Goal: Information Seeking & Learning: Compare options

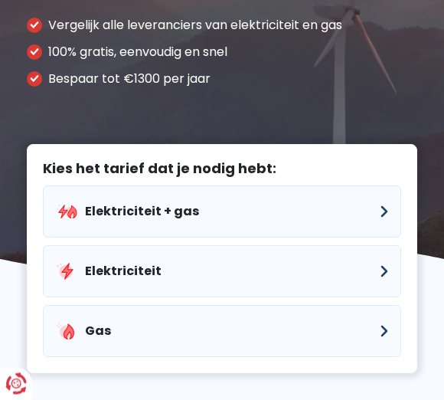
scroll to position [179, 0]
click at [391, 185] on button "Elektriciteit + gas" at bounding box center [222, 211] width 358 height 52
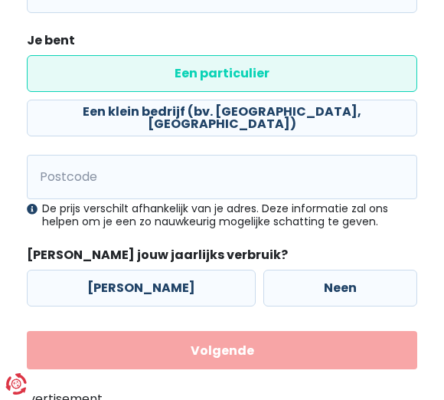
scroll to position [329, 0]
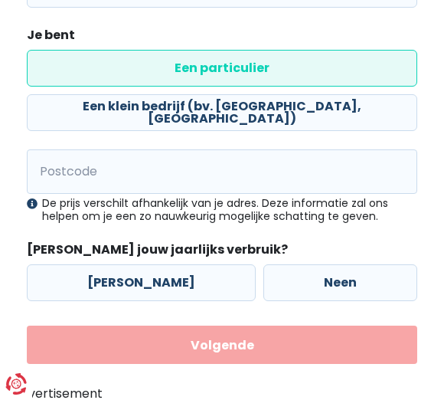
click at [334, 286] on label "Neen" at bounding box center [340, 282] width 154 height 37
click at [334, 286] on input "Neen" at bounding box center [340, 282] width 154 height 37
radio input "true"
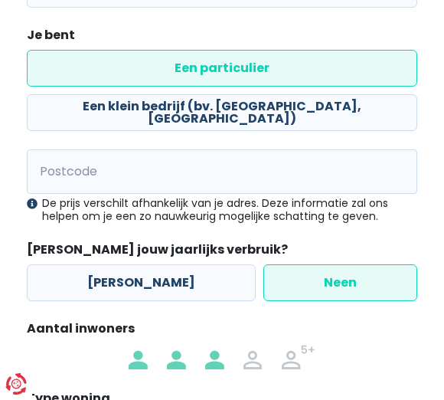
click at [219, 359] on img at bounding box center [214, 357] width 18 height 25
click at [219, 359] on input "radio" at bounding box center [214, 357] width 38 height 25
radio input "true"
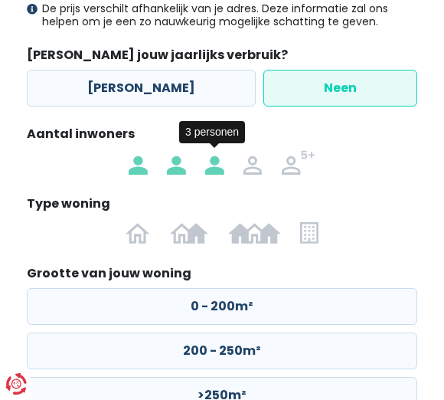
scroll to position [636, 0]
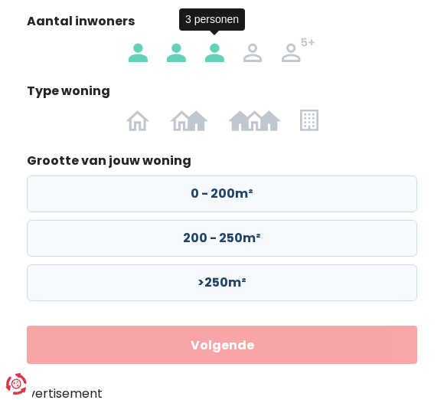
click at [0, 0] on img at bounding box center [0, 0] width 0 height 0
click at [194, 120] on input "radio" at bounding box center [189, 119] width 58 height 25
radio input "true"
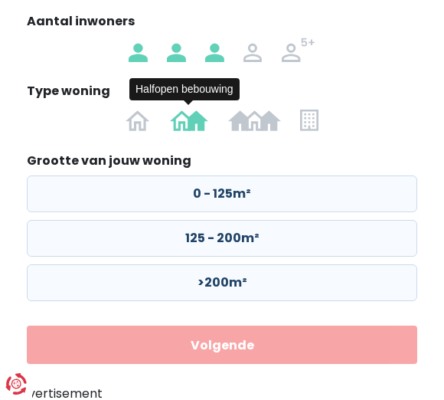
click at [233, 241] on label "125 - 200m²" at bounding box center [222, 238] width 391 height 37
click at [233, 241] on input "125 - 200m²" at bounding box center [222, 238] width 391 height 37
radio input "true"
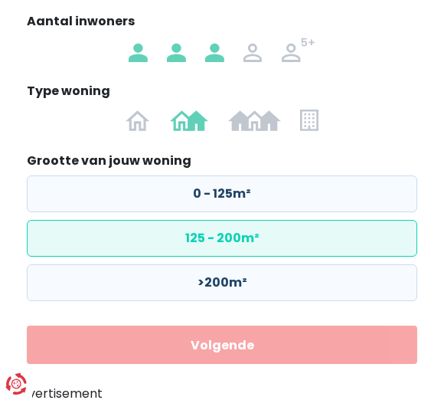
click at [245, 345] on button "Volgende" at bounding box center [222, 344] width 391 height 38
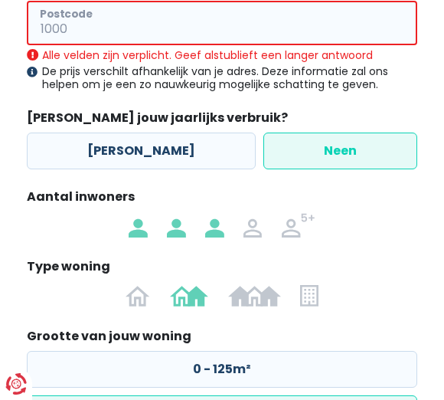
click at [75, 25] on input "Postcode" at bounding box center [222, 23] width 391 height 44
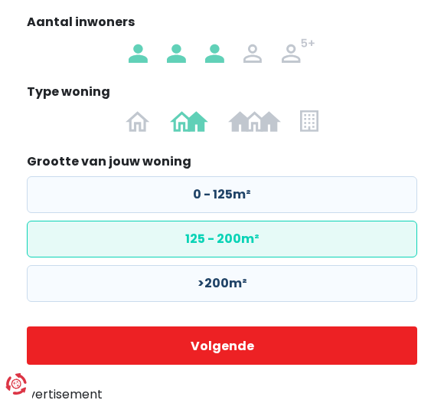
scroll to position [636, 0]
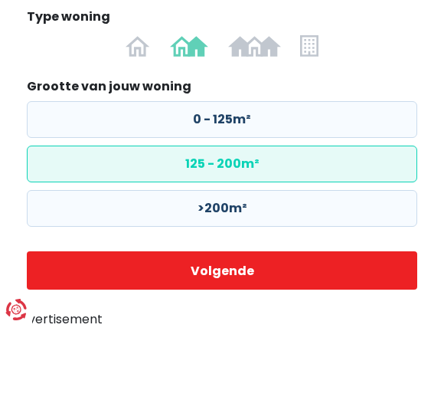
type input "2350"
click at [228, 325] on button "Volgende" at bounding box center [222, 344] width 391 height 38
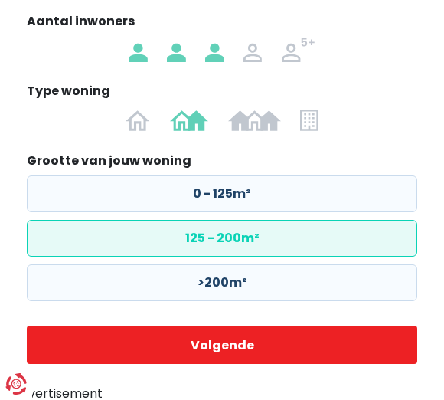
select select
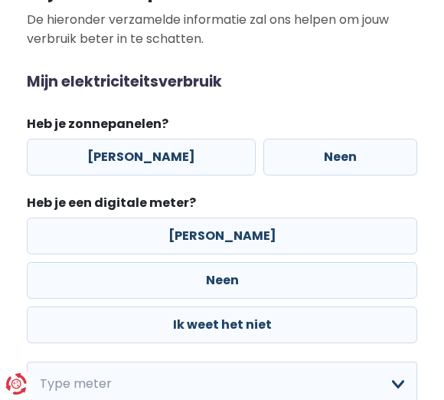
scroll to position [142, 0]
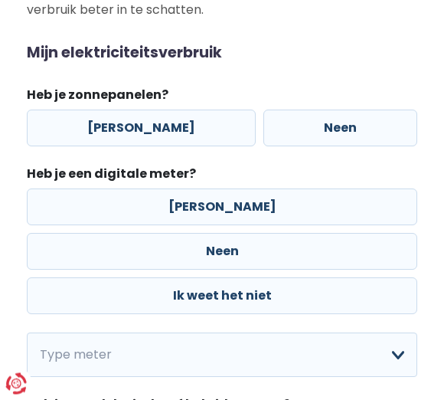
click at [328, 123] on label "Neen" at bounding box center [340, 128] width 154 height 37
click at [328, 123] on input "Neen" at bounding box center [340, 128] width 154 height 37
radio input "true"
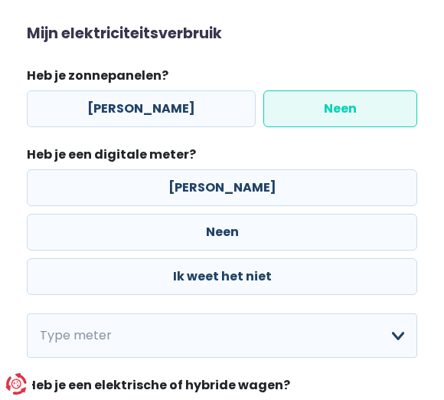
scroll to position [299, 0]
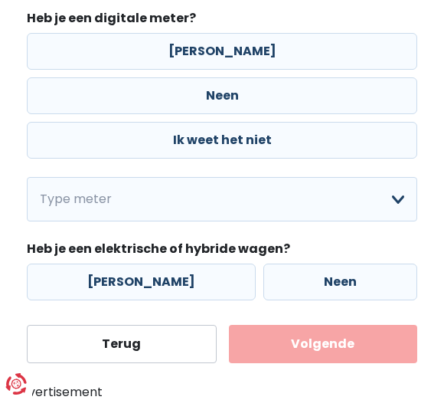
click at [231, 99] on label "Neen" at bounding box center [222, 95] width 391 height 37
click at [231, 99] on input "Neen" at bounding box center [222, 95] width 391 height 37
radio input "true"
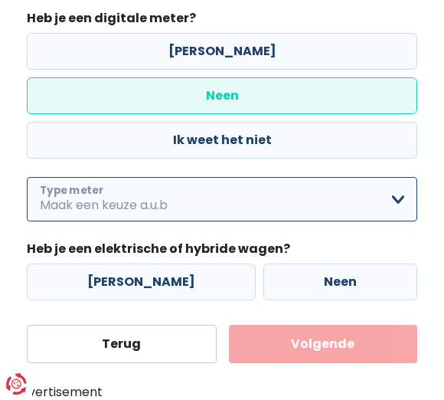
click at [404, 202] on select "Enkelvoudig Tweevoudig Enkelvoudig + uitsluitend nachttarief Tweevoudig + uitsl…" at bounding box center [222, 199] width 391 height 44
select select "day_single_rate"
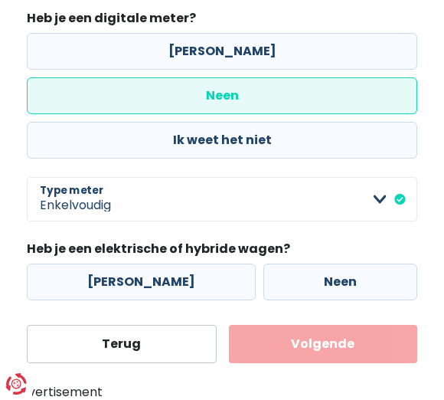
click at [336, 289] on label "Neen" at bounding box center [340, 281] width 154 height 37
click at [336, 289] on input "Neen" at bounding box center [340, 281] width 154 height 37
radio input "true"
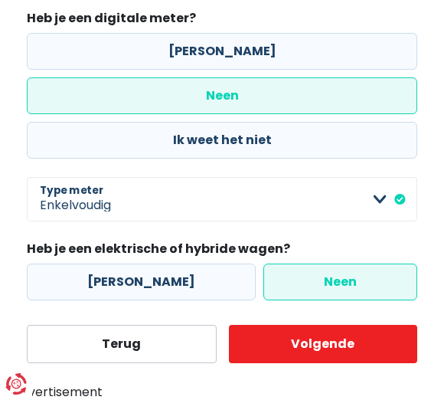
click at [351, 348] on button "Volgende" at bounding box center [323, 344] width 188 height 38
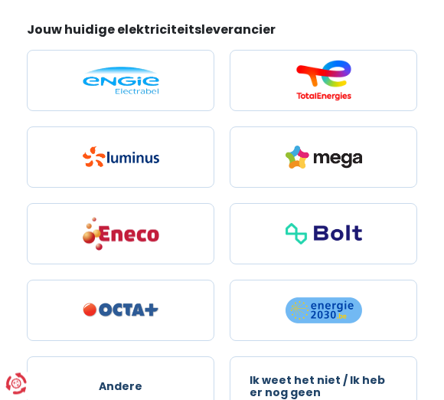
scroll to position [141, 0]
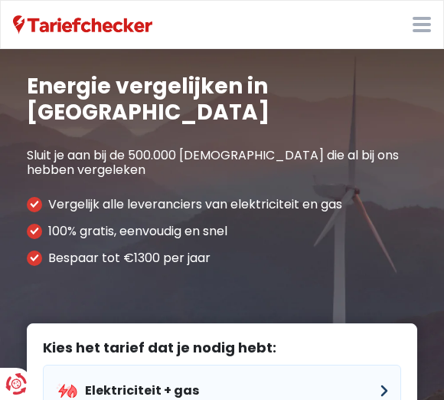
click at [388, 365] on button "Elektriciteit + gas" at bounding box center [222, 391] width 358 height 52
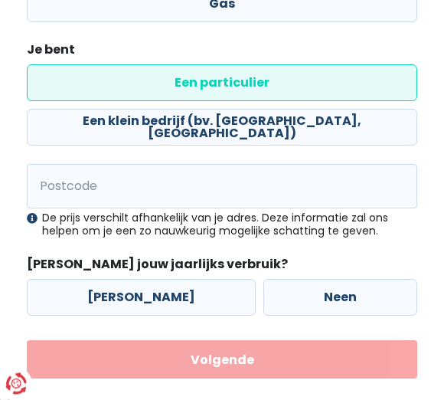
scroll to position [314, 0]
click at [332, 296] on label "Neen" at bounding box center [340, 297] width 154 height 37
click at [332, 296] on input "Neen" at bounding box center [340, 297] width 154 height 37
radio input "true"
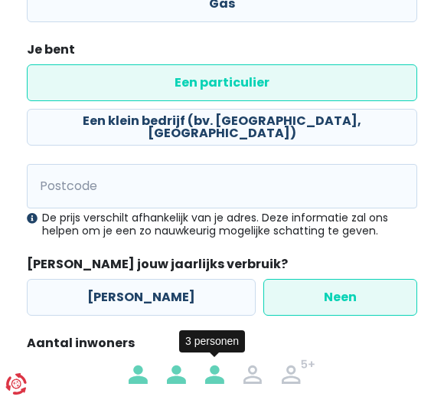
click at [222, 373] on img at bounding box center [214, 371] width 18 height 25
click at [222, 373] on input "radio" at bounding box center [214, 371] width 38 height 25
radio input "true"
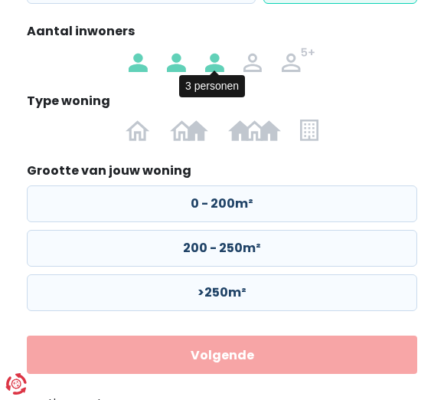
scroll to position [636, 0]
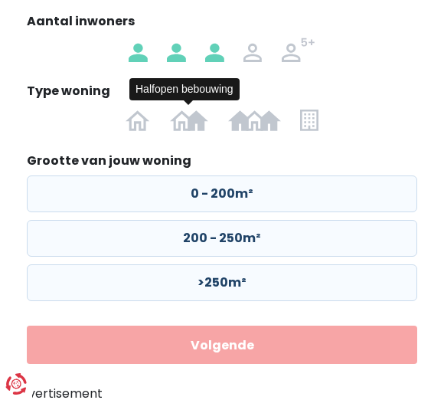
click at [0, 0] on img at bounding box center [0, 0] width 0 height 0
click at [191, 126] on input "radio" at bounding box center [189, 119] width 58 height 25
radio input "true"
click at [248, 242] on label "125 - 200m²" at bounding box center [222, 238] width 391 height 37
click at [248, 242] on input "125 - 200m²" at bounding box center [222, 238] width 391 height 37
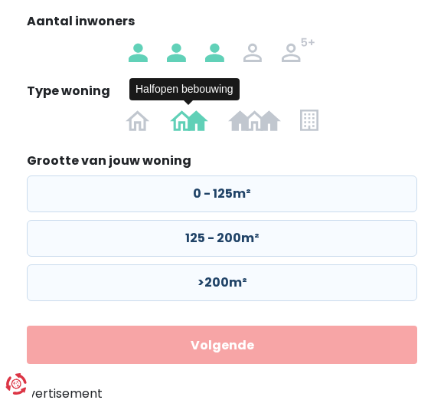
radio input "true"
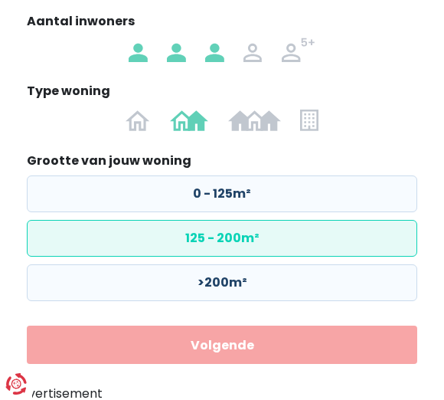
click at [274, 342] on button "Volgende" at bounding box center [222, 344] width 391 height 38
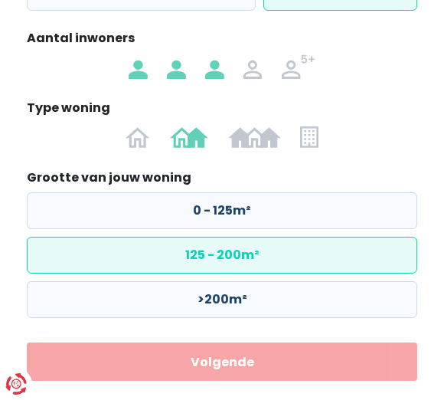
scroll to position [477, 0]
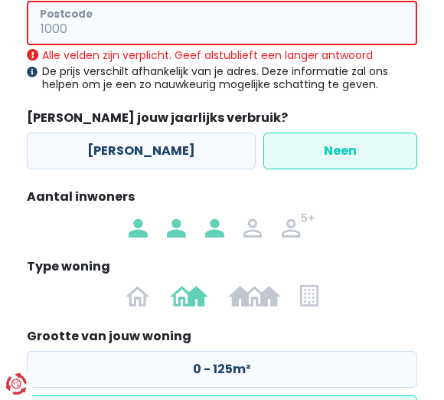
click at [69, 24] on input "Postcode" at bounding box center [222, 23] width 391 height 44
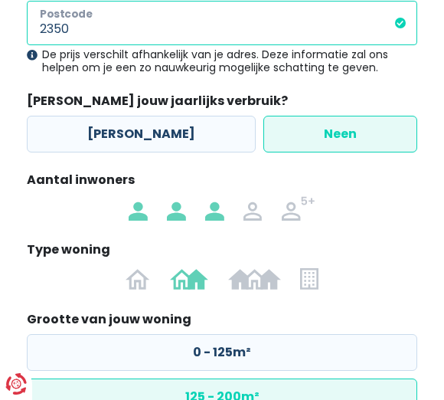
type input "2350"
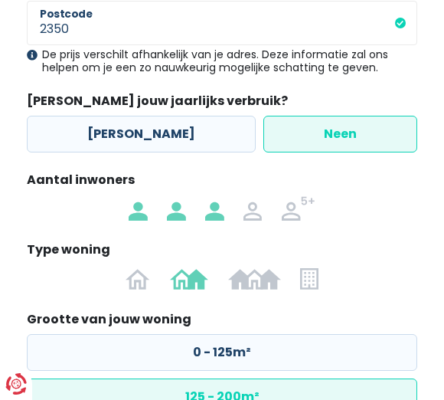
click at [342, 130] on label "Neen" at bounding box center [340, 134] width 154 height 37
click at [342, 130] on input "Neen" at bounding box center [340, 134] width 154 height 37
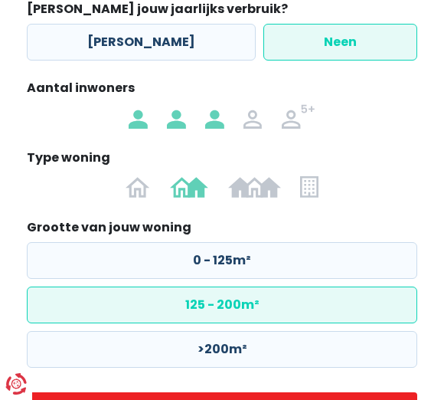
scroll to position [636, 0]
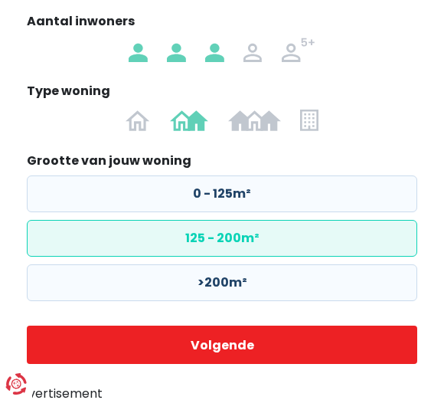
click at [299, 343] on button "Volgende" at bounding box center [222, 344] width 391 height 38
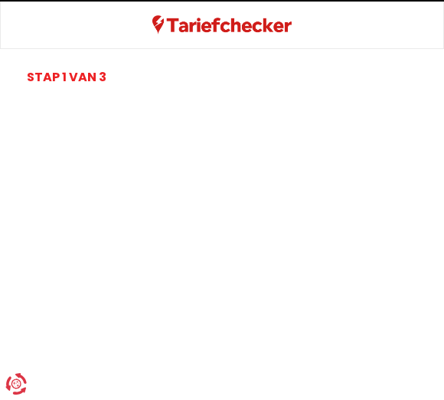
select select
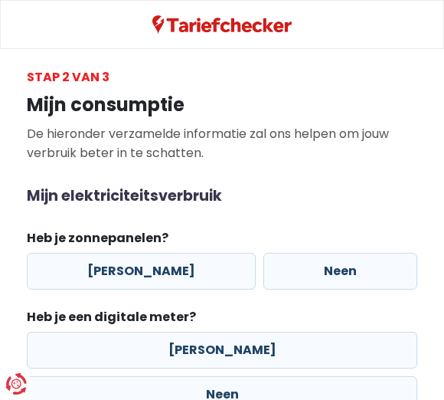
click at [341, 280] on label "Neen" at bounding box center [340, 271] width 154 height 37
click at [341, 280] on input "Neen" at bounding box center [340, 271] width 154 height 37
radio input "true"
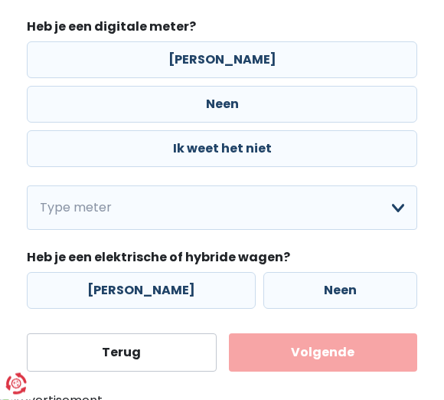
scroll to position [299, 0]
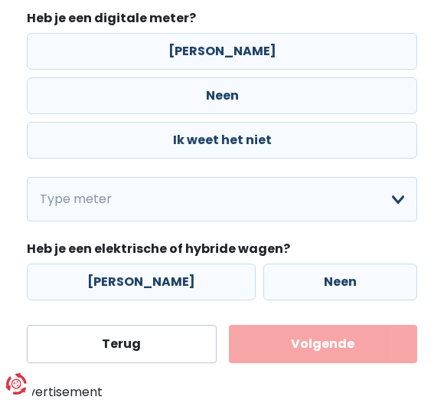
click at [234, 99] on label "Neen" at bounding box center [222, 95] width 391 height 37
click at [234, 99] on input "Neen" at bounding box center [222, 95] width 391 height 37
radio input "true"
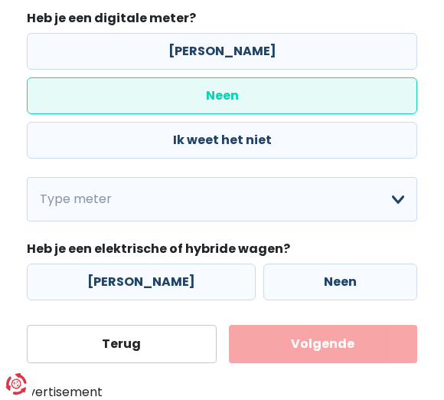
click at [338, 289] on label "Neen" at bounding box center [340, 281] width 154 height 37
click at [338, 289] on input "Neen" at bounding box center [340, 281] width 154 height 37
radio input "true"
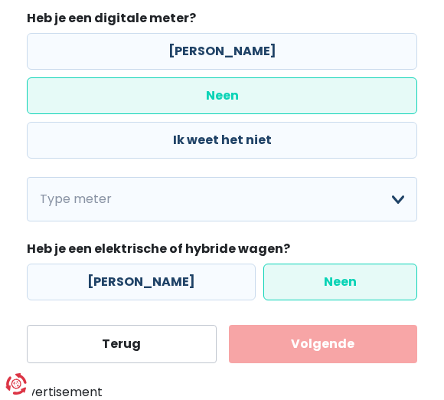
click at [361, 345] on button "Volgende" at bounding box center [323, 344] width 188 height 38
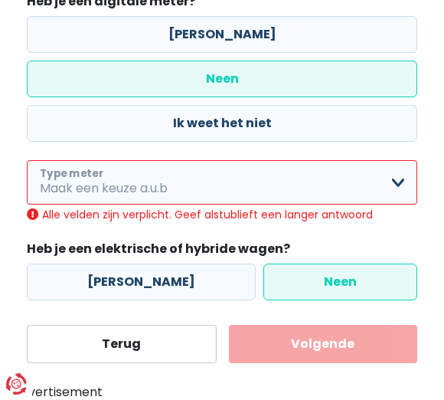
click at [404, 184] on select "Enkelvoudig Tweevoudig Enkelvoudig + uitsluitend nachttarief Tweevoudig + uitsl…" at bounding box center [222, 182] width 391 height 44
select select "day_single_rate"
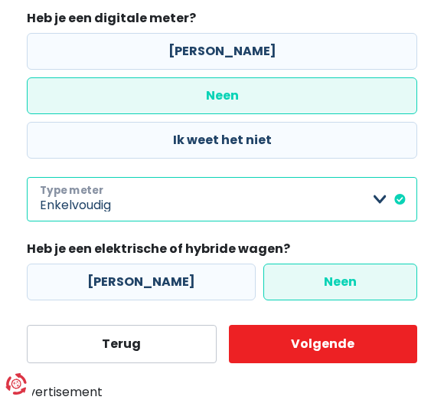
click at [396, 196] on select "Enkelvoudig Tweevoudig Enkelvoudig + uitsluitend nachttarief Tweevoudig + uitsl…" at bounding box center [222, 199] width 391 height 44
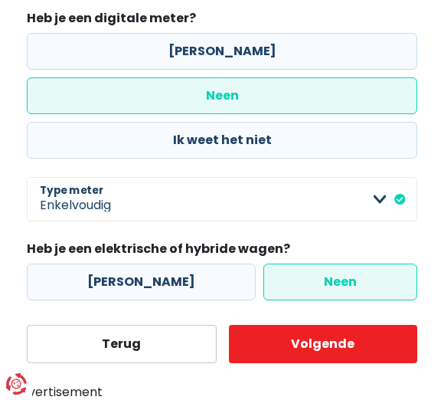
click at [342, 345] on button "Volgende" at bounding box center [323, 344] width 188 height 38
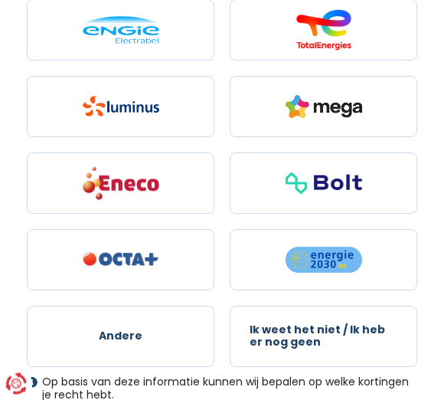
scroll to position [260, 0]
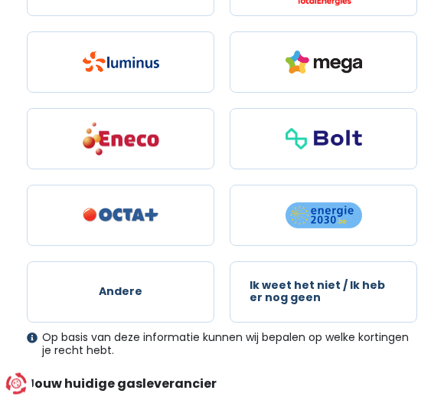
click at [311, 286] on span "Ik weet het niet / Ik heb er nog geen" at bounding box center [324, 292] width 149 height 24
click at [311, 286] on input "Ik weet het niet / Ik heb er nog geen" at bounding box center [324, 292] width 188 height 61
radio input "true"
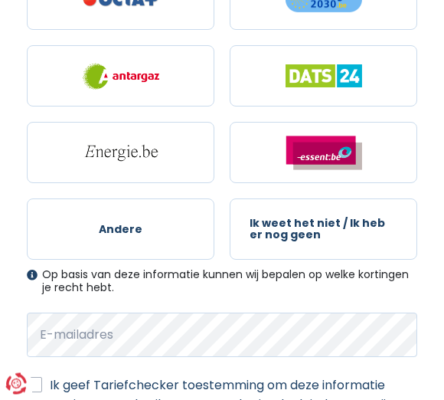
scroll to position [926, 0]
click at [322, 227] on span "Ik weet het niet / Ik heb er nog geen" at bounding box center [324, 229] width 149 height 24
click at [322, 227] on input "Ik weet het niet / Ik heb er nog geen" at bounding box center [324, 228] width 188 height 61
radio input "true"
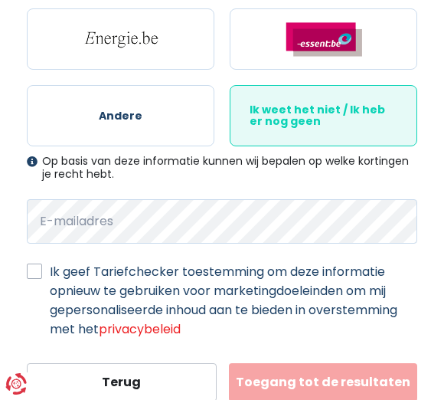
scroll to position [1075, 0]
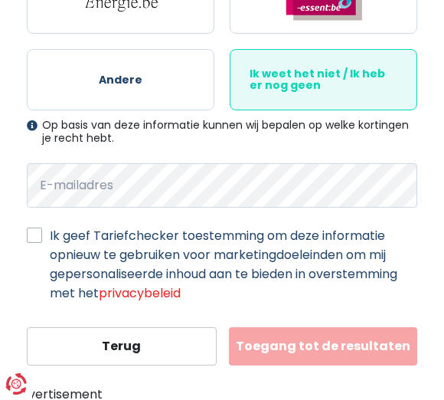
click at [347, 340] on button "Toegang tot de resultaten" at bounding box center [323, 346] width 188 height 38
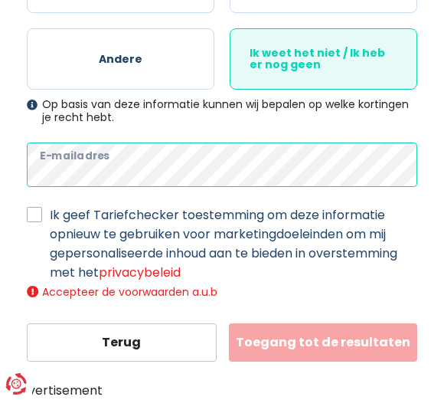
scroll to position [1092, 0]
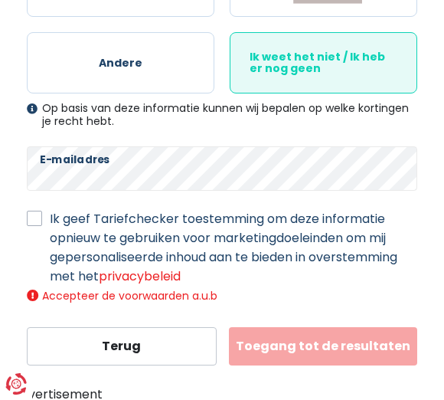
click at [50, 217] on label "Ik geef Tariefchecker toestemming om deze informatie opnieuw te gebruiken voor …" at bounding box center [234, 247] width 368 height 77
click at [34, 217] on input "Ik geef Tariefchecker toestemming om deze informatie opnieuw te gebruiken voor …" at bounding box center [34, 216] width 15 height 15
checkbox input "true"
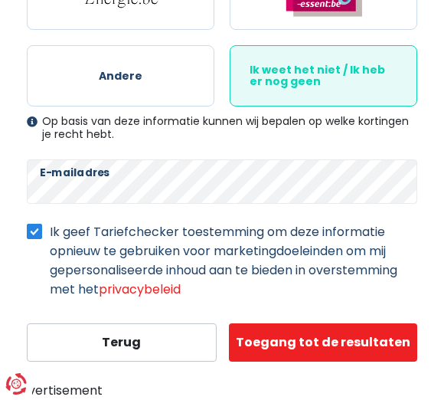
scroll to position [1075, 0]
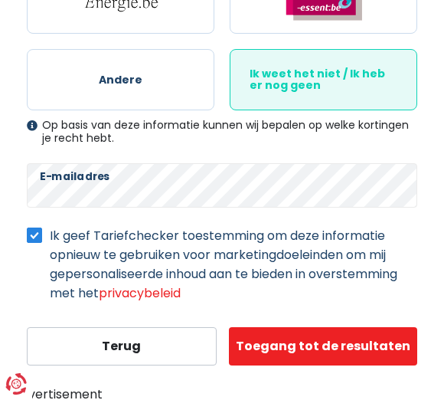
click at [342, 346] on button "Toegang tot de resultaten" at bounding box center [323, 346] width 188 height 38
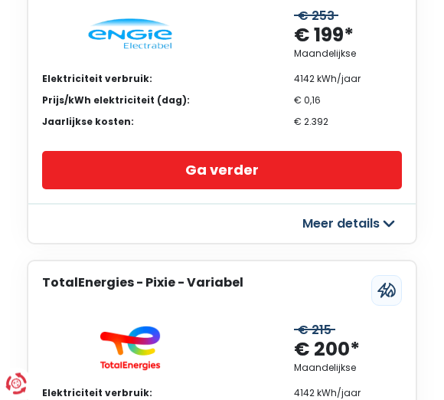
scroll to position [1278, 0]
click at [381, 210] on button "Meer details" at bounding box center [347, 224] width 109 height 28
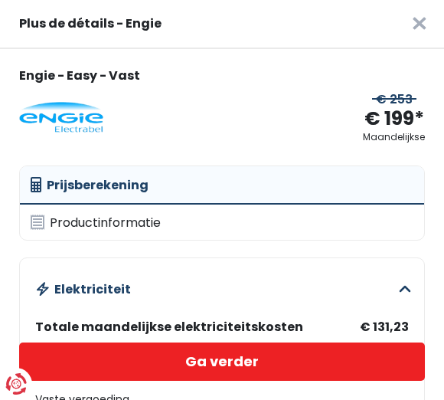
scroll to position [0, 0]
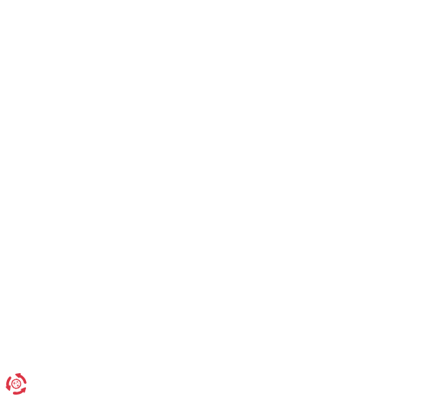
scroll to position [1075, 0]
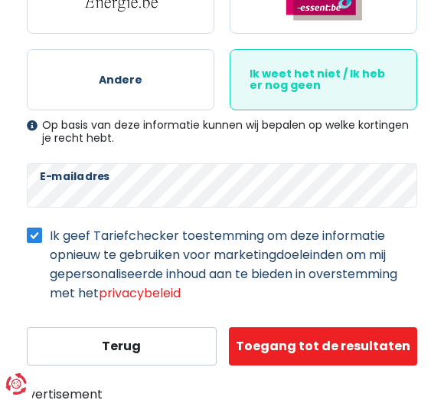
click at [335, 350] on button "Toegang tot de resultaten" at bounding box center [323, 346] width 188 height 38
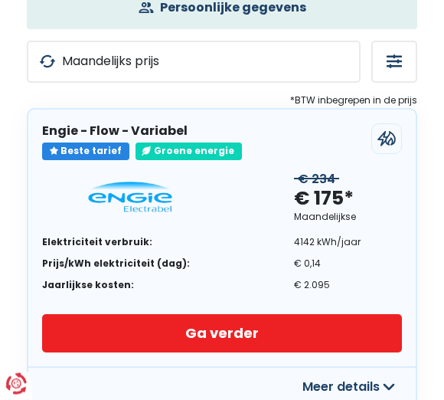
scroll to position [172, 0]
